Goal: Manage account settings

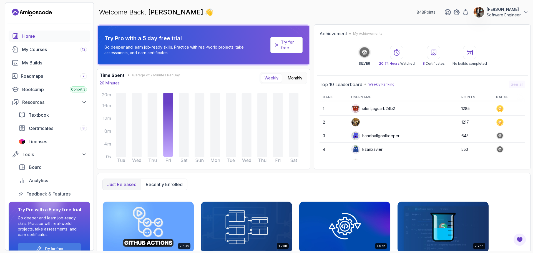
drag, startPoint x: 47, startPoint y: 50, endPoint x: 157, endPoint y: 96, distance: 118.9
click at [47, 50] on div "My Courses 12" at bounding box center [54, 49] width 65 height 7
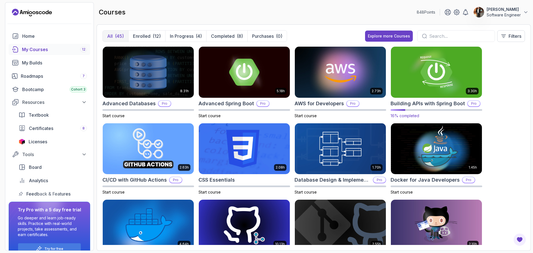
click at [429, 67] on img at bounding box center [435, 72] width 95 height 54
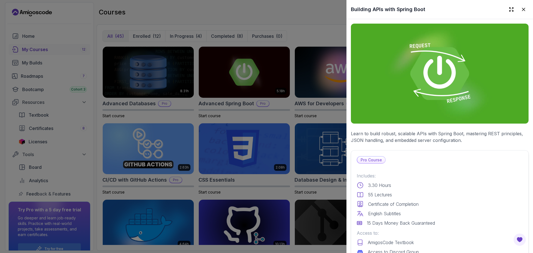
click at [292, 105] on div at bounding box center [266, 126] width 533 height 253
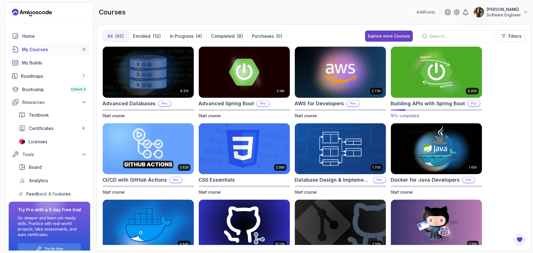
click at [471, 84] on img at bounding box center [435, 72] width 95 height 54
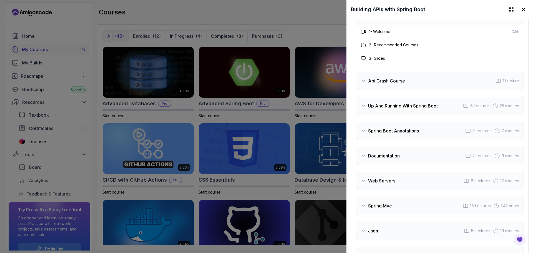
scroll to position [892, 0]
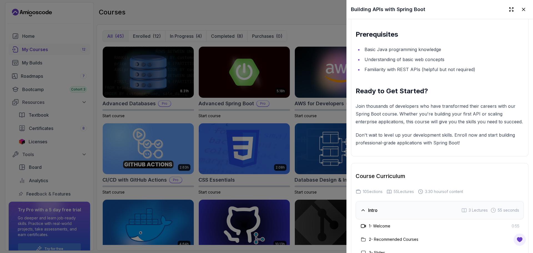
click at [280, 15] on div at bounding box center [266, 126] width 533 height 253
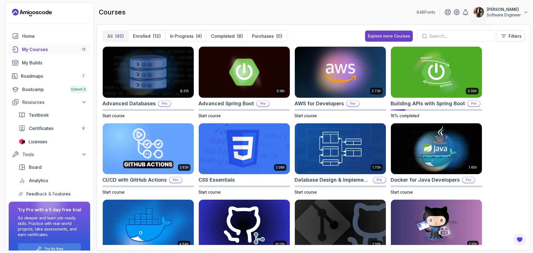
click at [495, 11] on p "[PERSON_NAME]" at bounding box center [503, 10] width 34 height 6
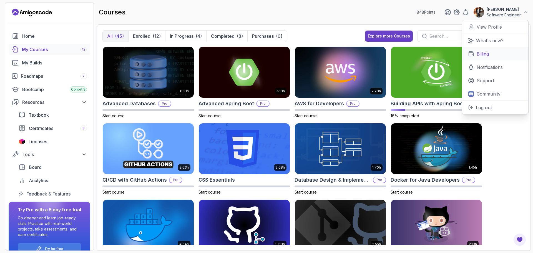
click at [490, 49] on link "Billing" at bounding box center [495, 53] width 66 height 13
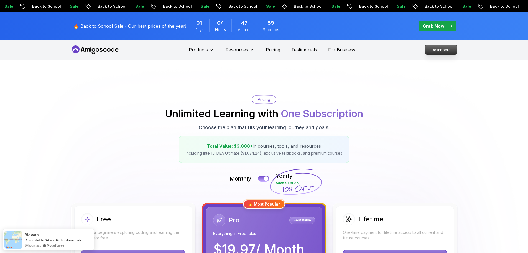
click at [438, 52] on p "Dashboard" at bounding box center [442, 49] width 32 height 9
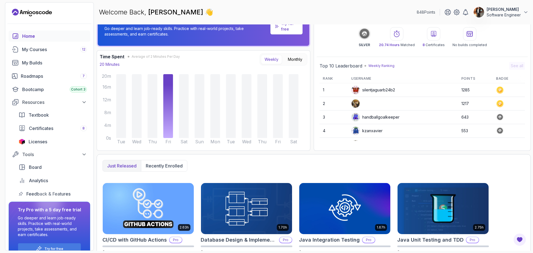
scroll to position [28, 0]
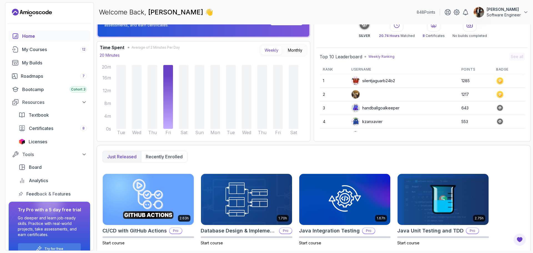
click at [502, 14] on p "Software Engineer" at bounding box center [503, 15] width 34 height 6
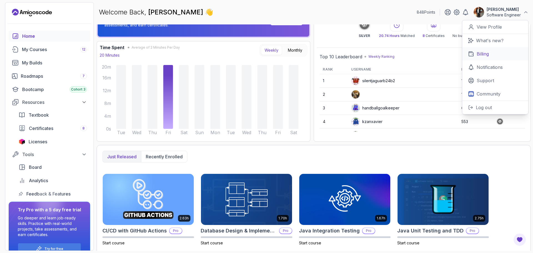
click at [485, 52] on p "Billing" at bounding box center [482, 53] width 12 height 7
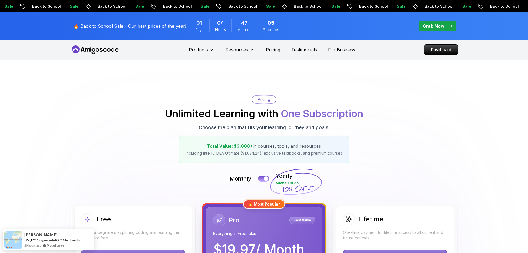
click at [434, 25] on p "Grab Now" at bounding box center [434, 26] width 22 height 7
click at [389, 114] on div "Pricing Unlimited Learning with One Subscription Choose the plan that fits your…" at bounding box center [264, 129] width 388 height 68
